Goal: Task Accomplishment & Management: Manage account settings

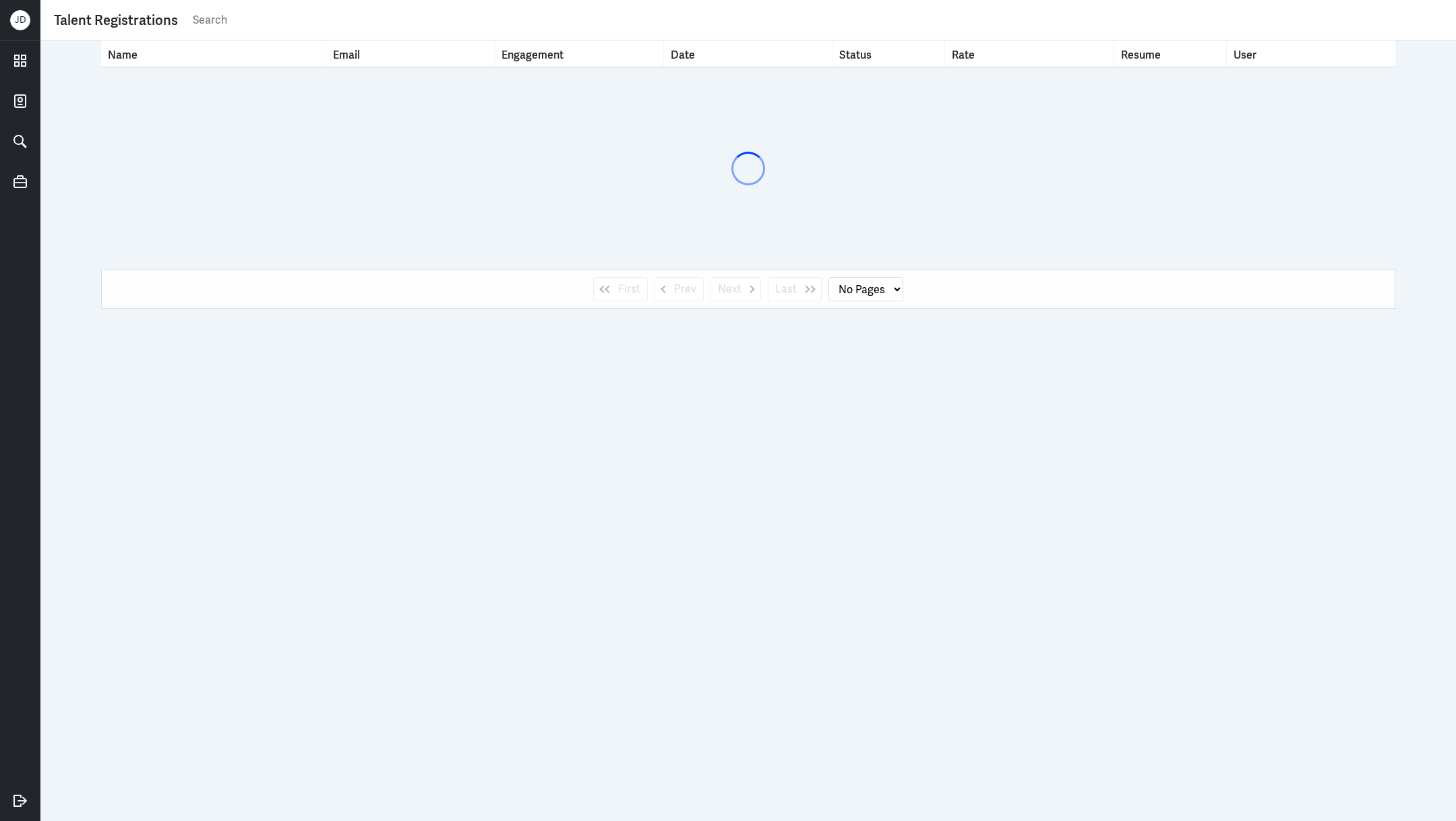
select select "1"
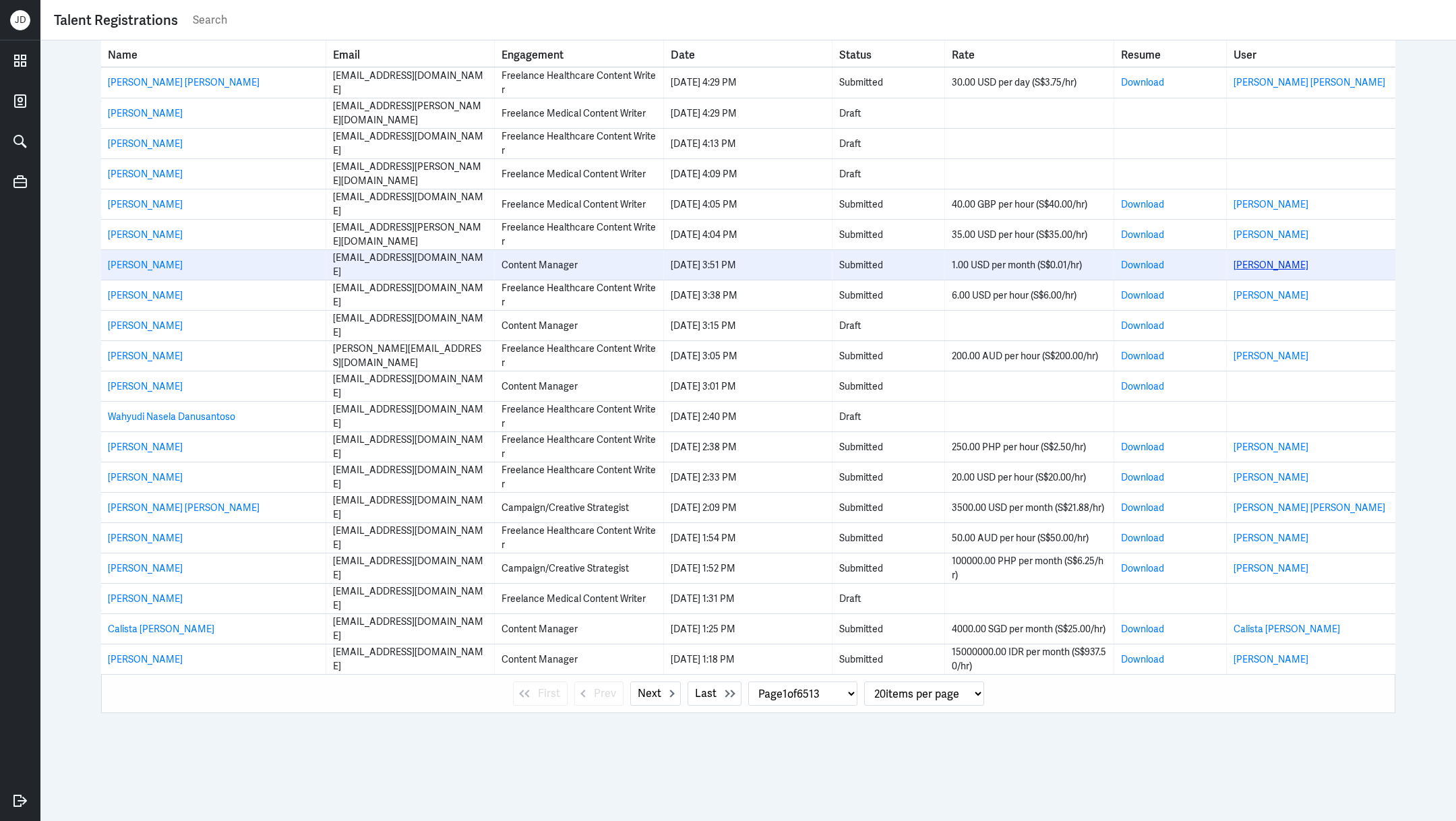
click at [1258, 262] on link "[PERSON_NAME]" at bounding box center [1271, 265] width 75 height 12
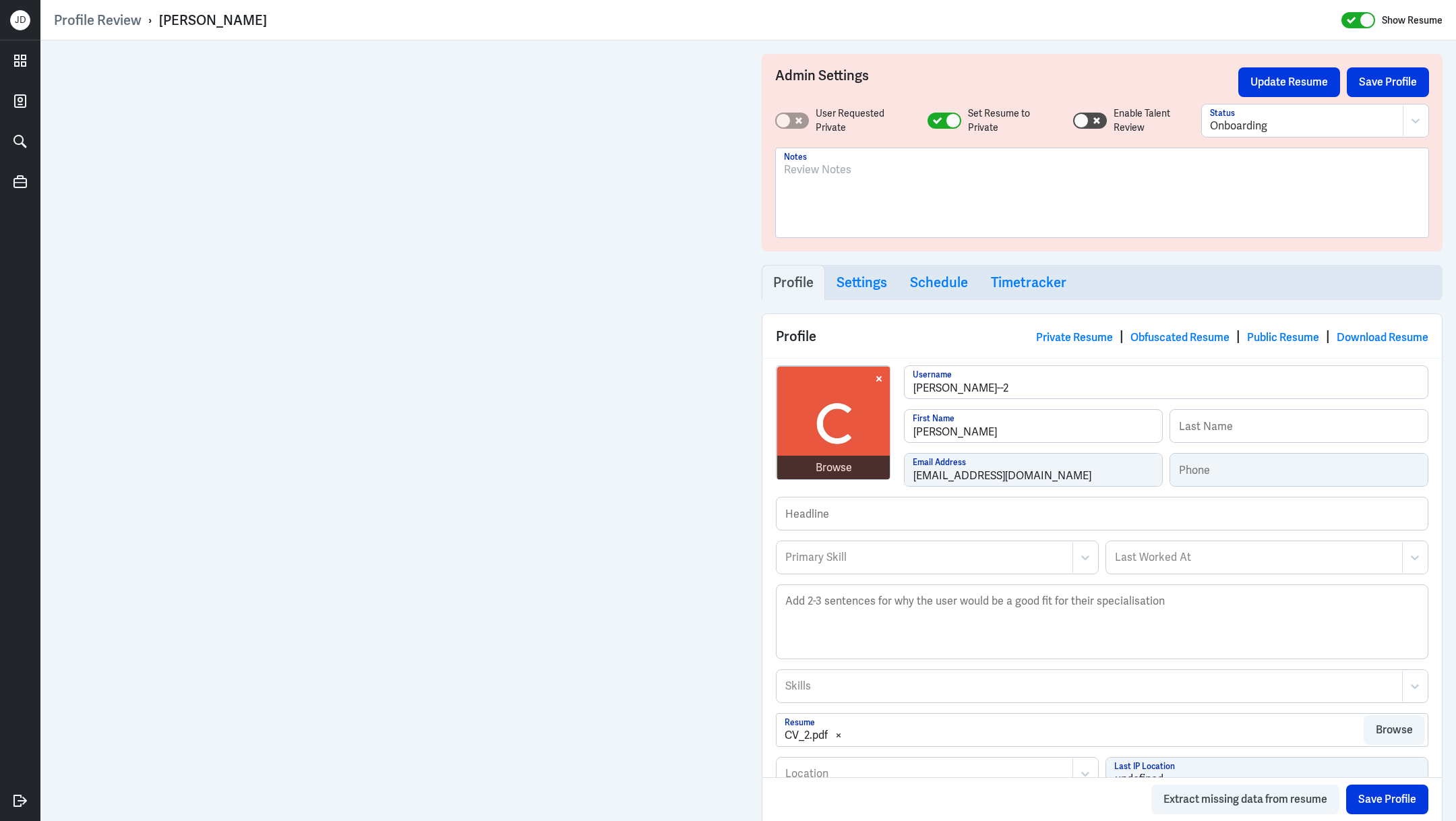
scroll to position [599, 0]
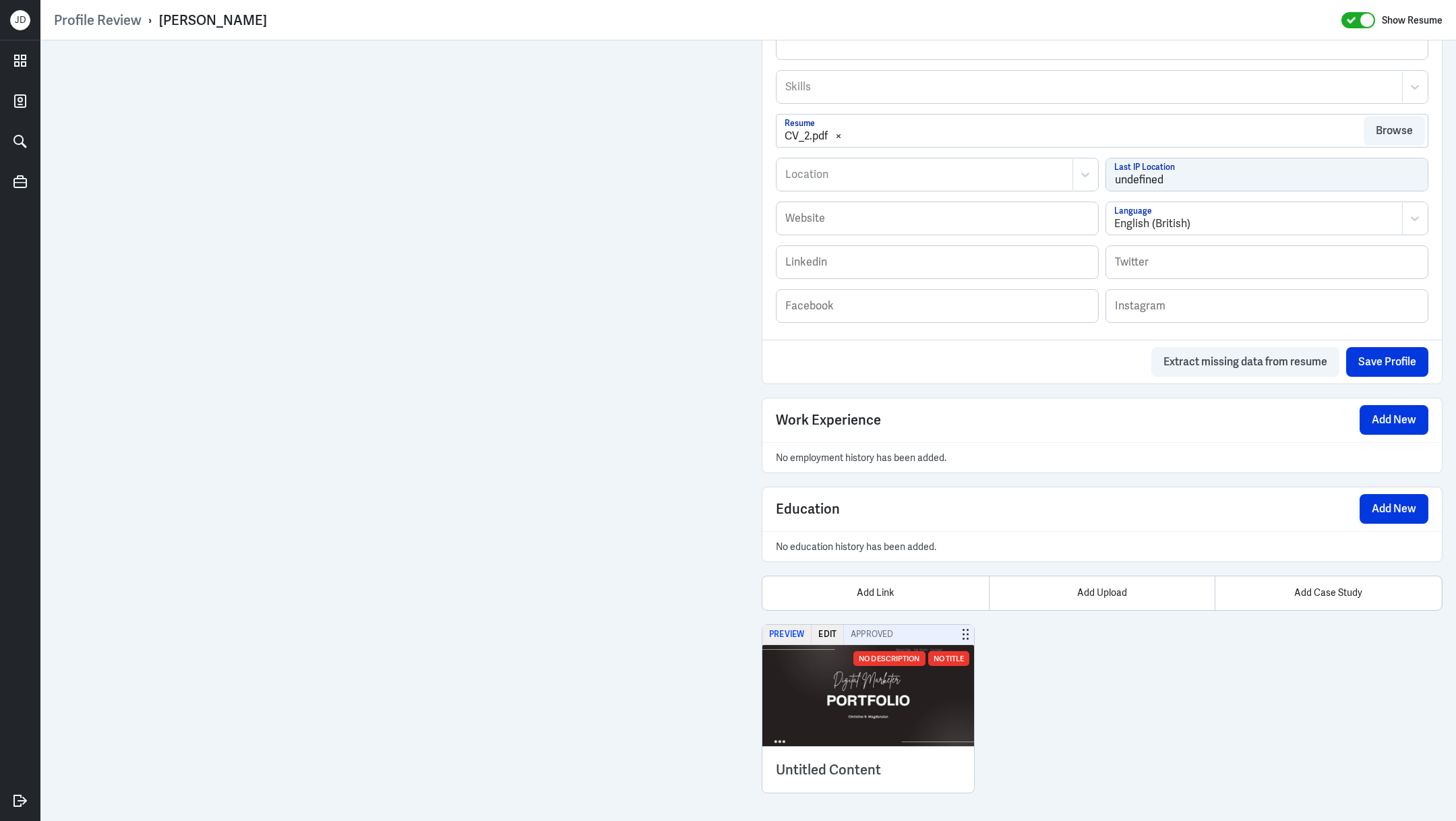
click at [799, 628] on button "Preview" at bounding box center [787, 635] width 49 height 20
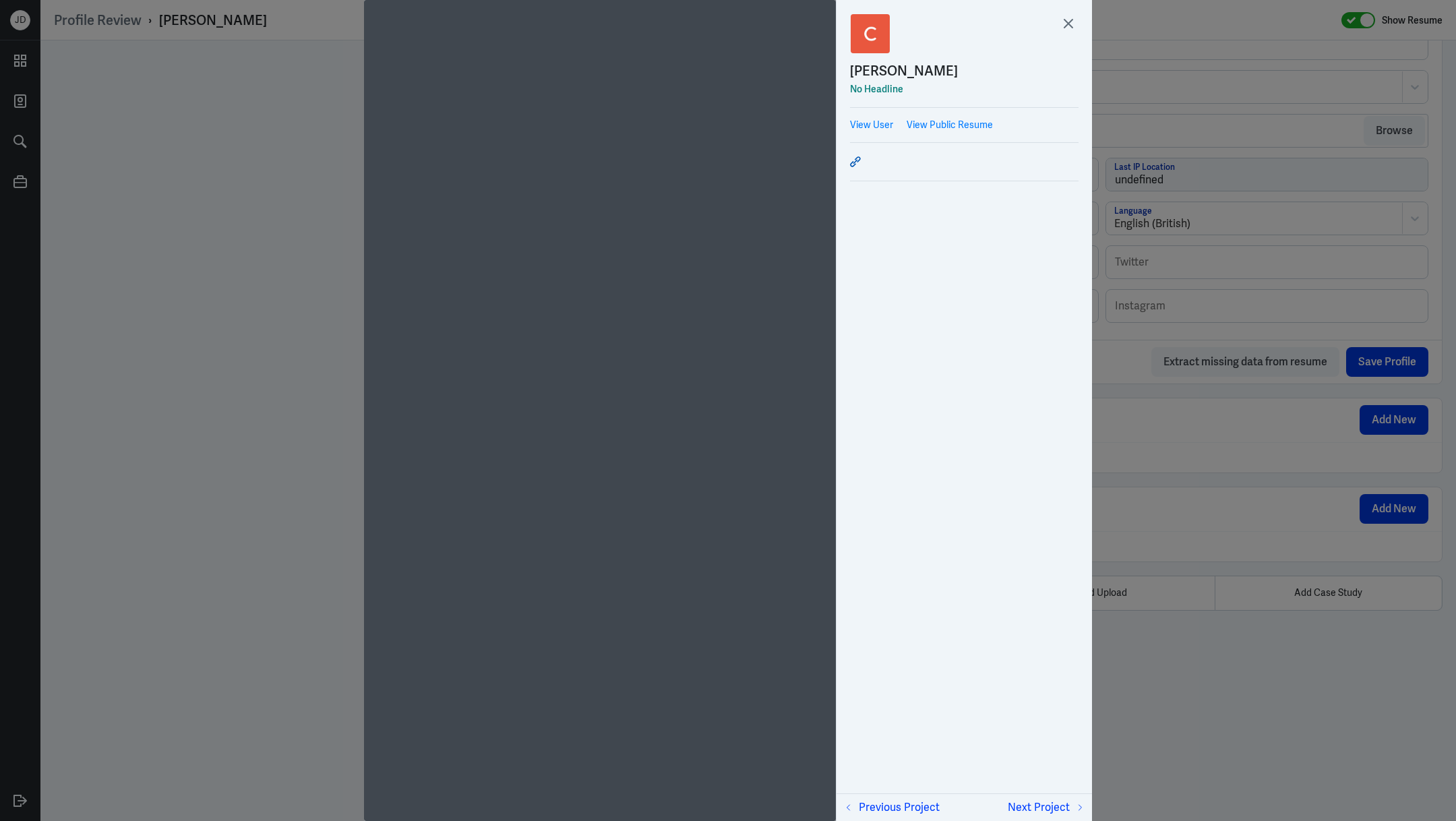
click at [856, 159] on icon at bounding box center [855, 161] width 11 height 11
click at [1073, 24] on icon at bounding box center [1068, 23] width 20 height 20
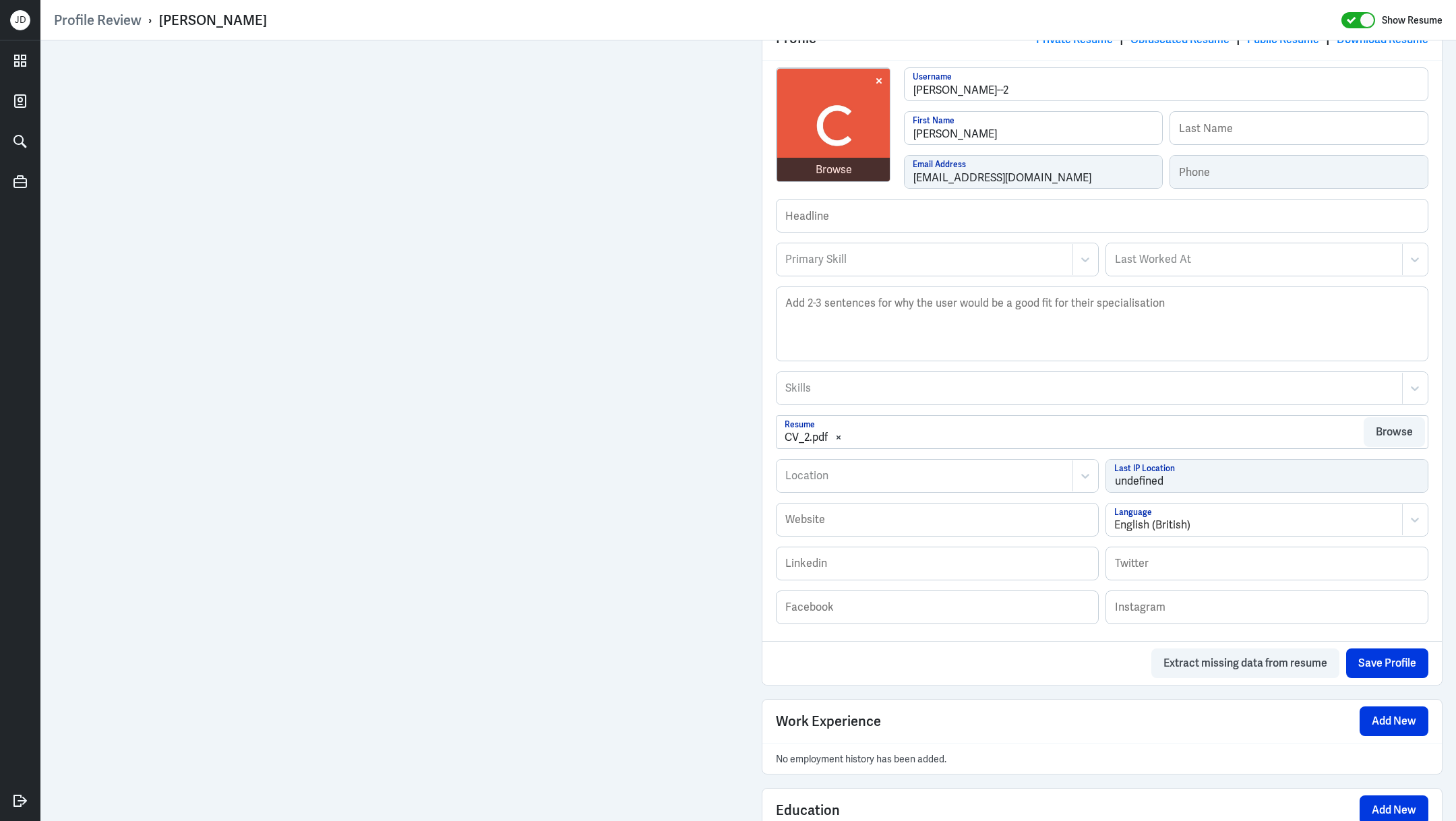
scroll to position [0, 0]
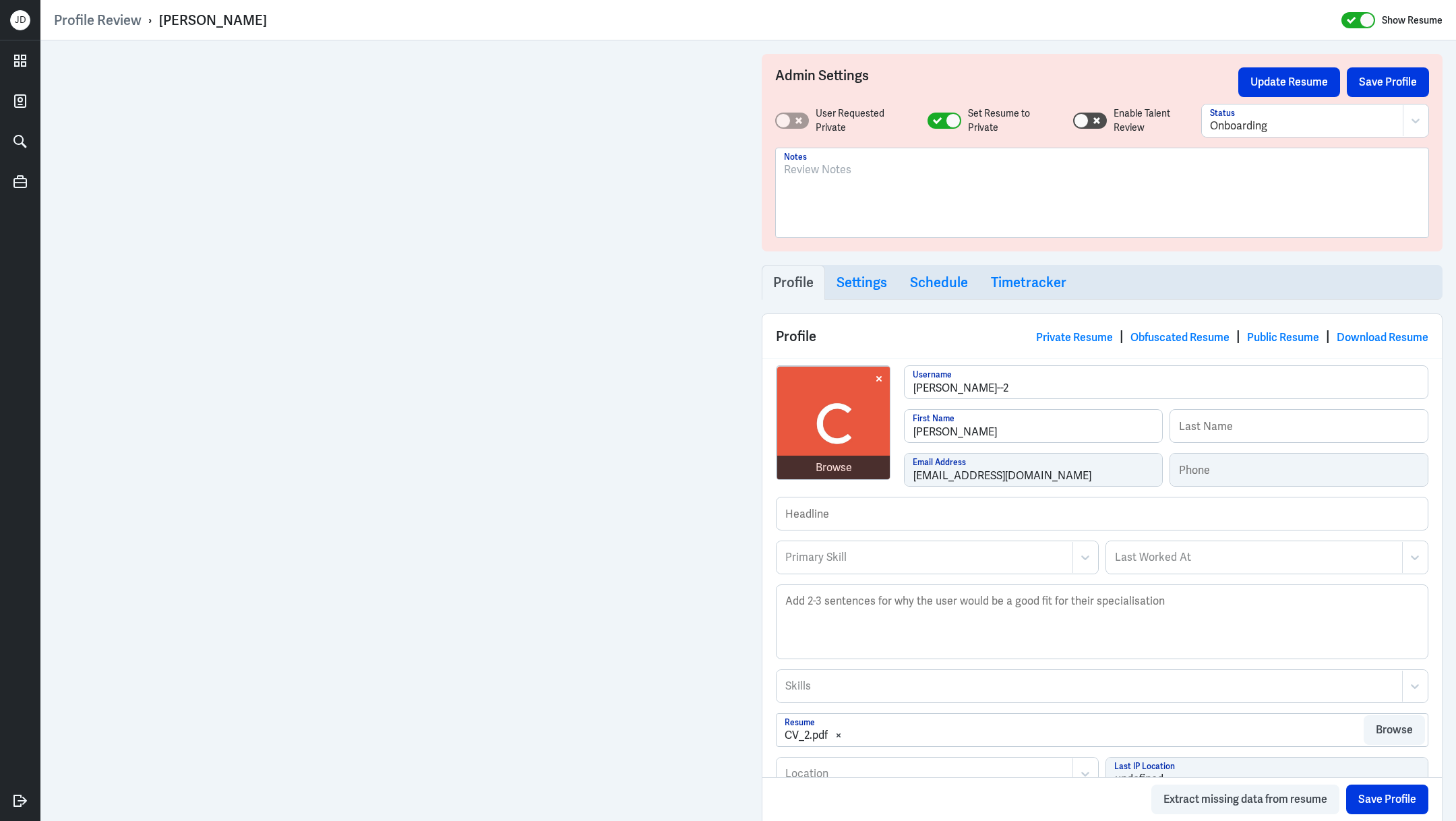
click at [945, 202] on div at bounding box center [1102, 198] width 636 height 73
drag, startPoint x: 876, startPoint y: 167, endPoint x: 744, endPoint y: 167, distance: 132.0
click at [744, 167] on div "Admin Settings Update Resume Save Profile User Requested Private Set Resume to …" at bounding box center [748, 733] width 1416 height 1385
copy p "861065925808"
